Goal: Information Seeking & Learning: Learn about a topic

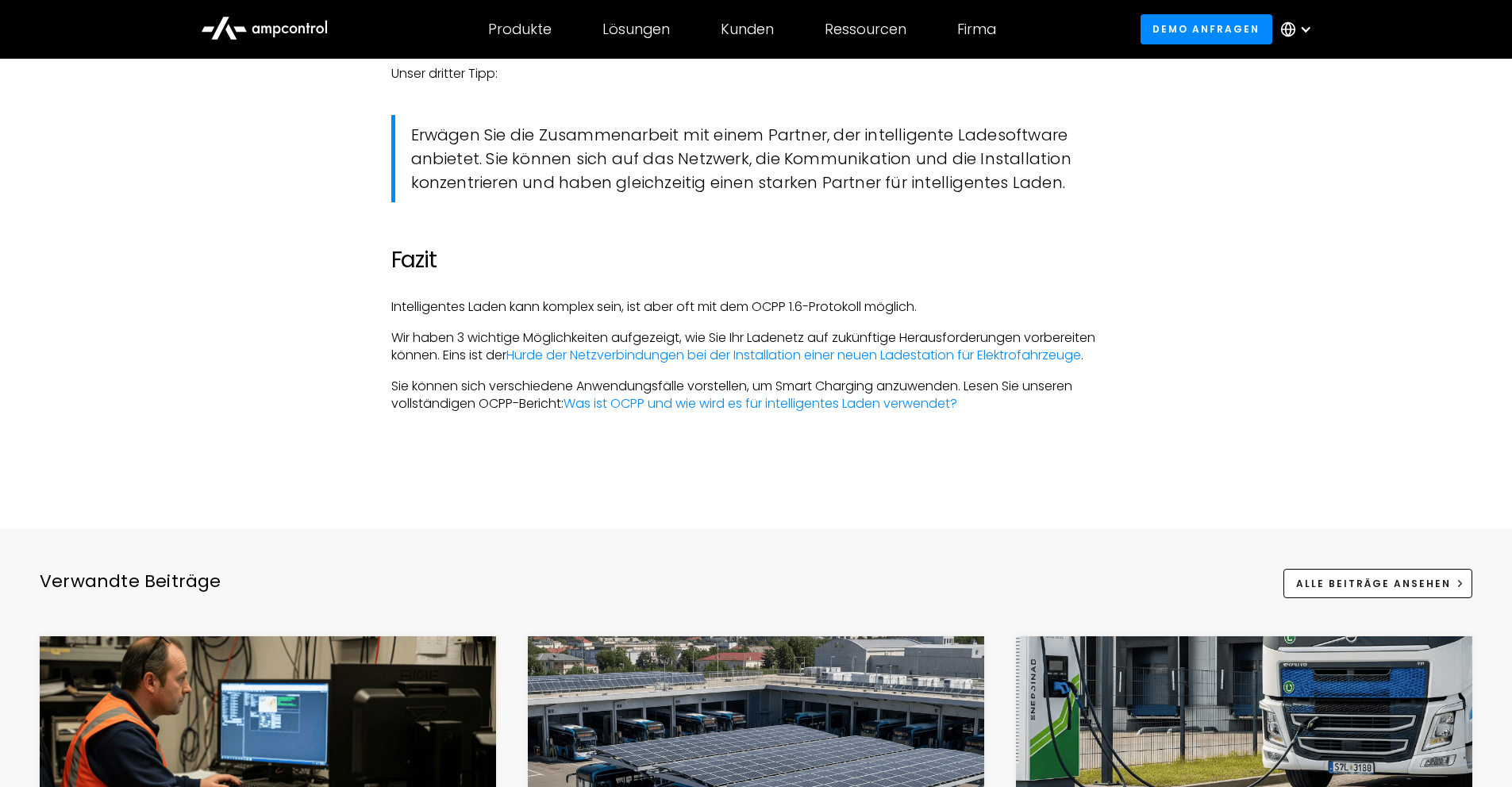
scroll to position [4591, 0]
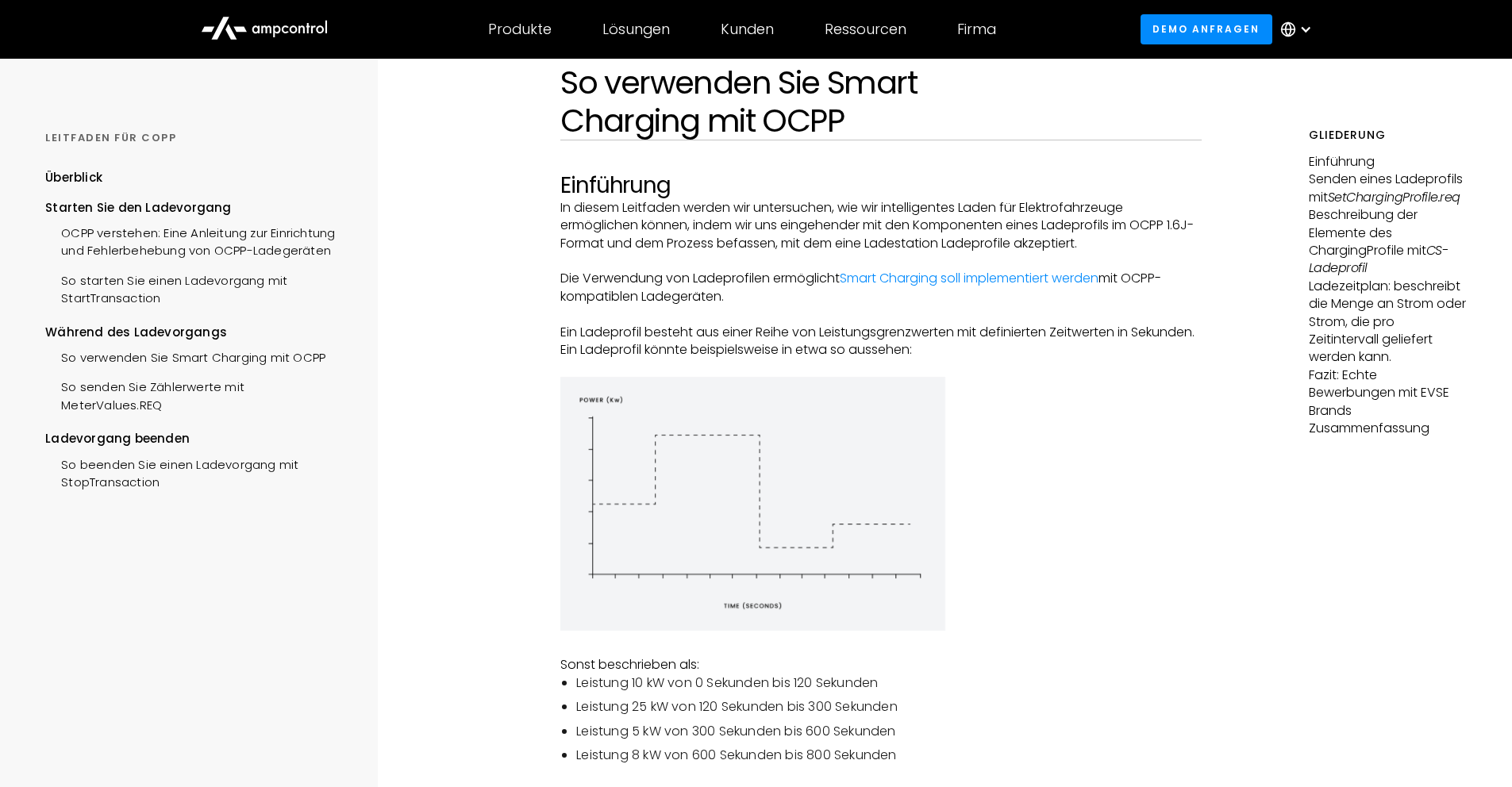
scroll to position [129, 0]
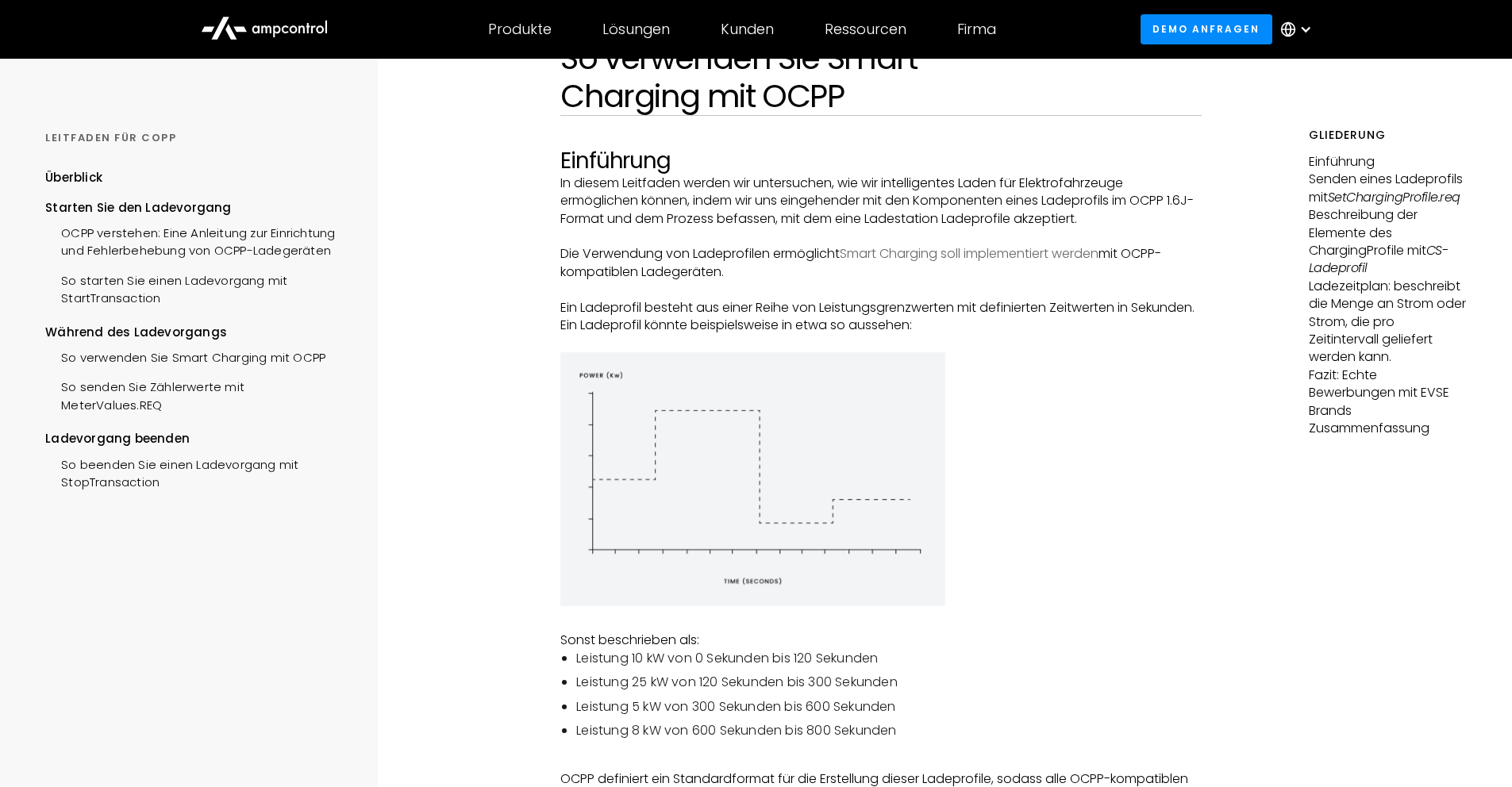
click at [923, 247] on link "Smart Charging soll implementiert werden" at bounding box center [969, 253] width 258 height 18
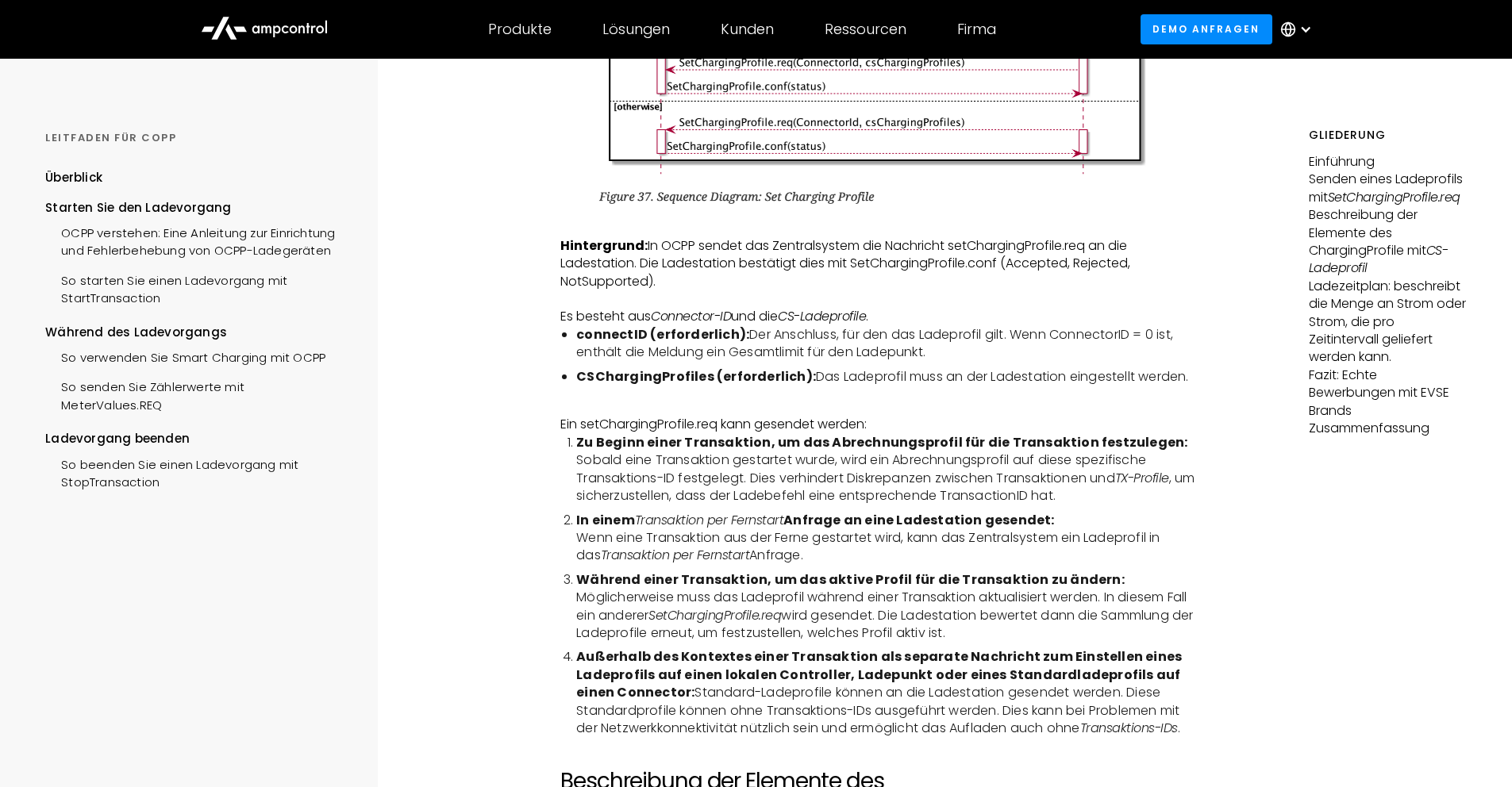
scroll to position [2096, 0]
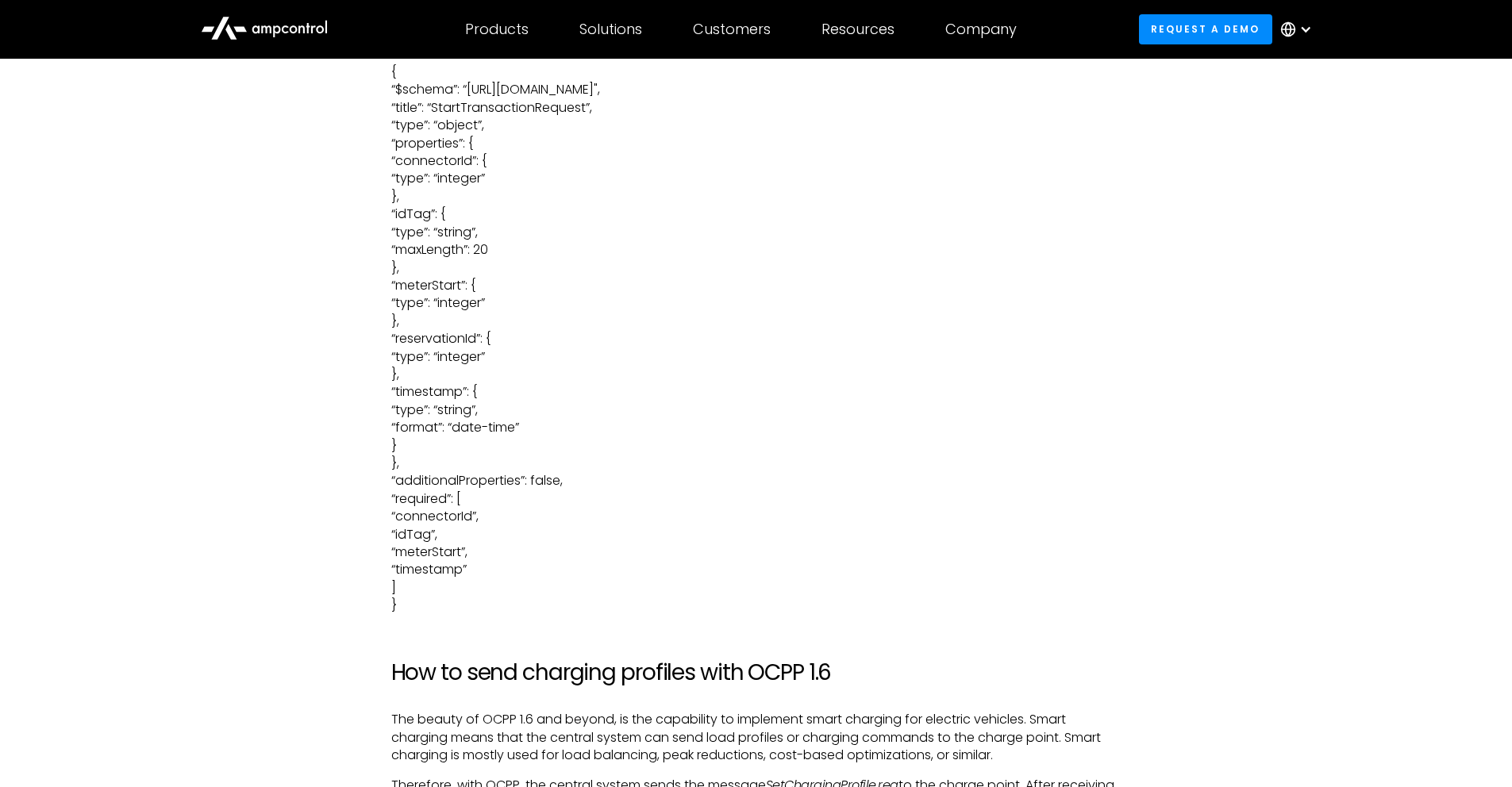
scroll to position [3205, 0]
